Goal: Information Seeking & Learning: Learn about a topic

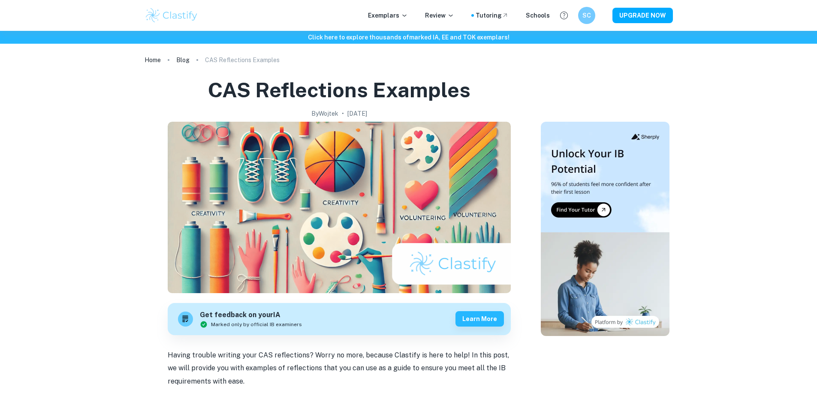
scroll to position [3310, 0]
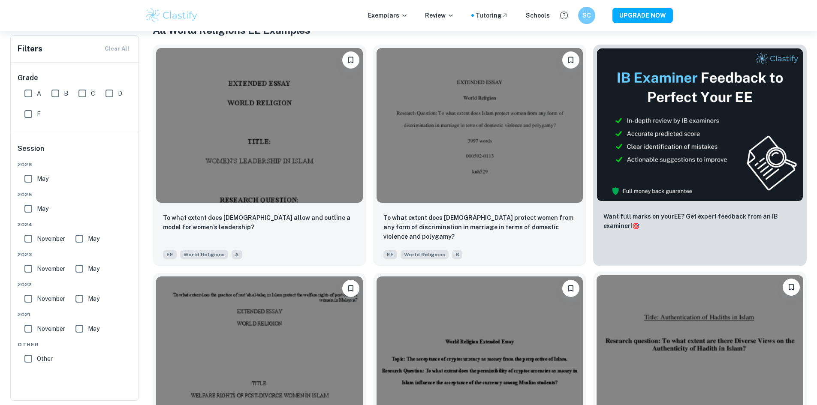
scroll to position [181, 0]
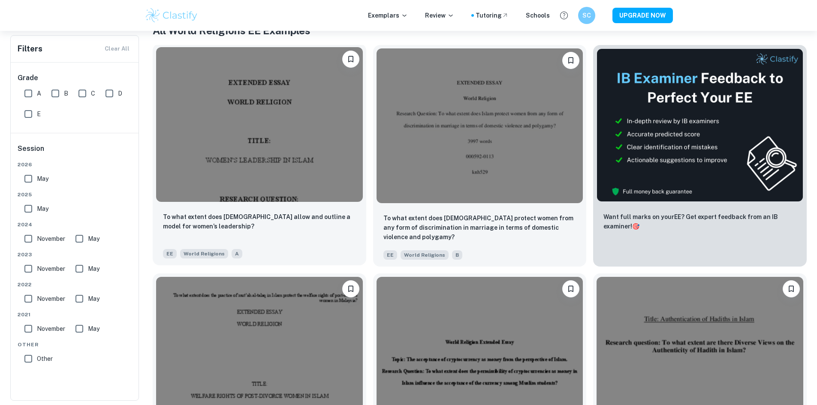
click at [275, 130] on img at bounding box center [259, 124] width 207 height 155
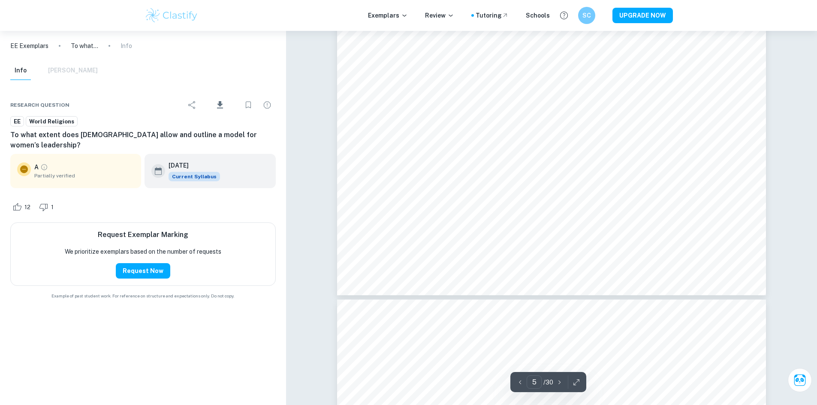
scroll to position [2932, 0]
type input "6"
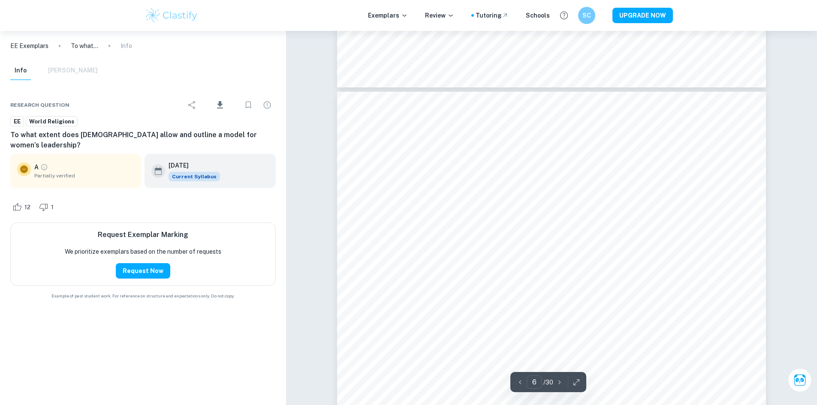
scroll to position [3140, 0]
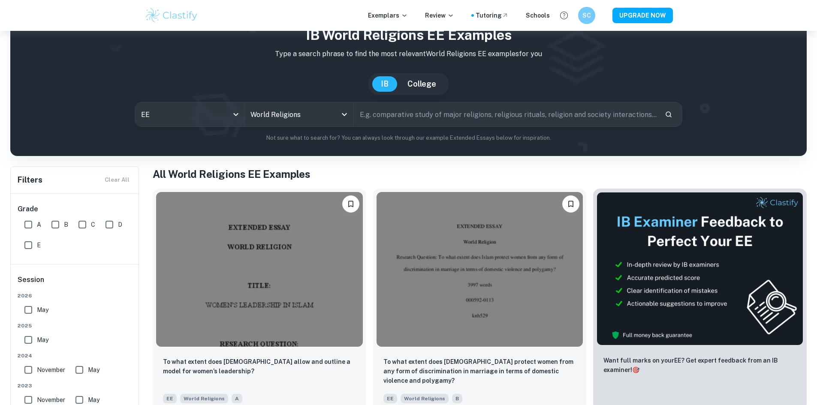
scroll to position [37, 0]
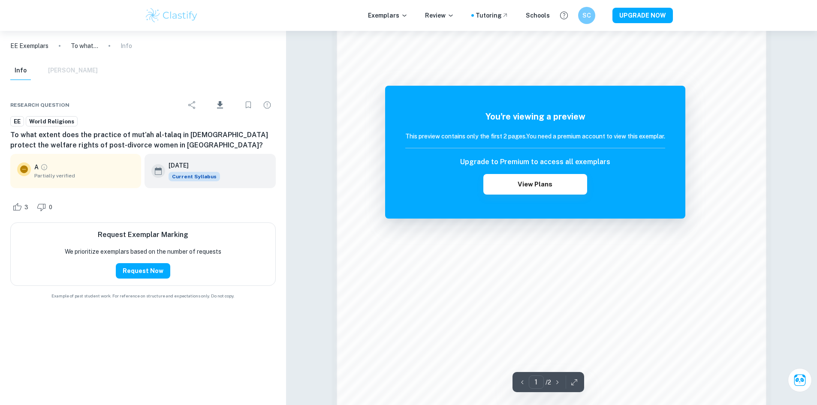
scroll to position [839, 0]
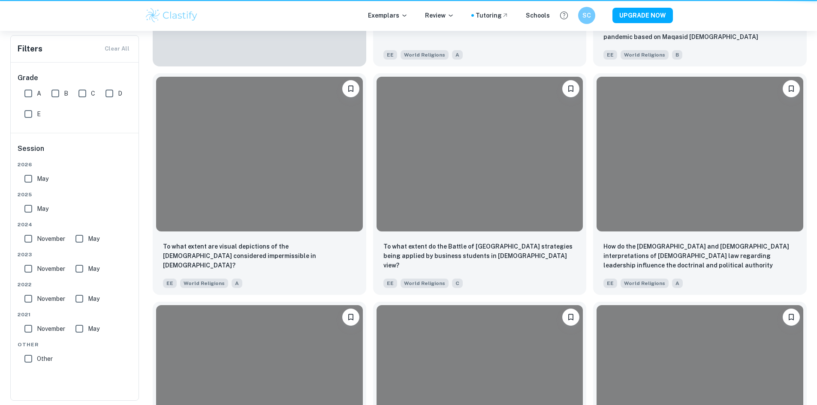
scroll to position [37, 0]
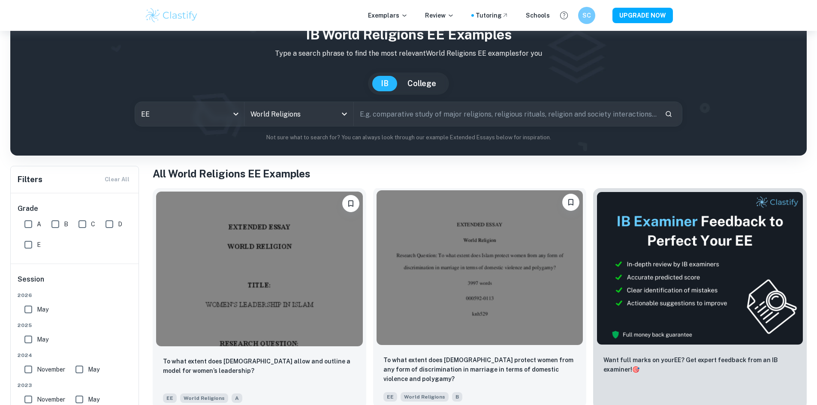
click at [377, 255] on img at bounding box center [480, 268] width 207 height 155
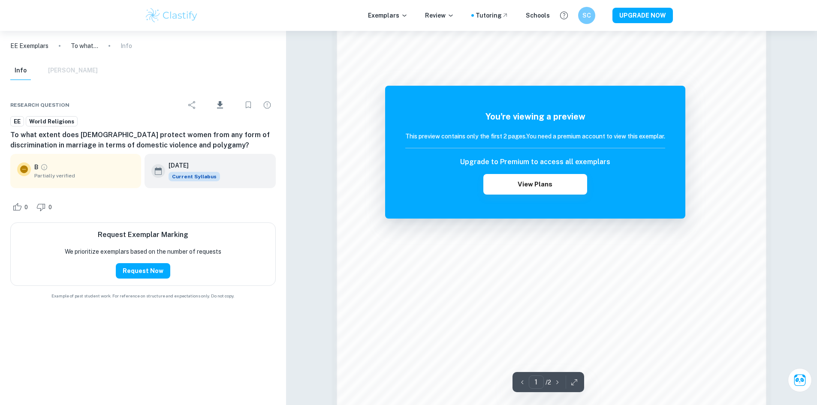
scroll to position [811, 0]
